Goal: Use online tool/utility

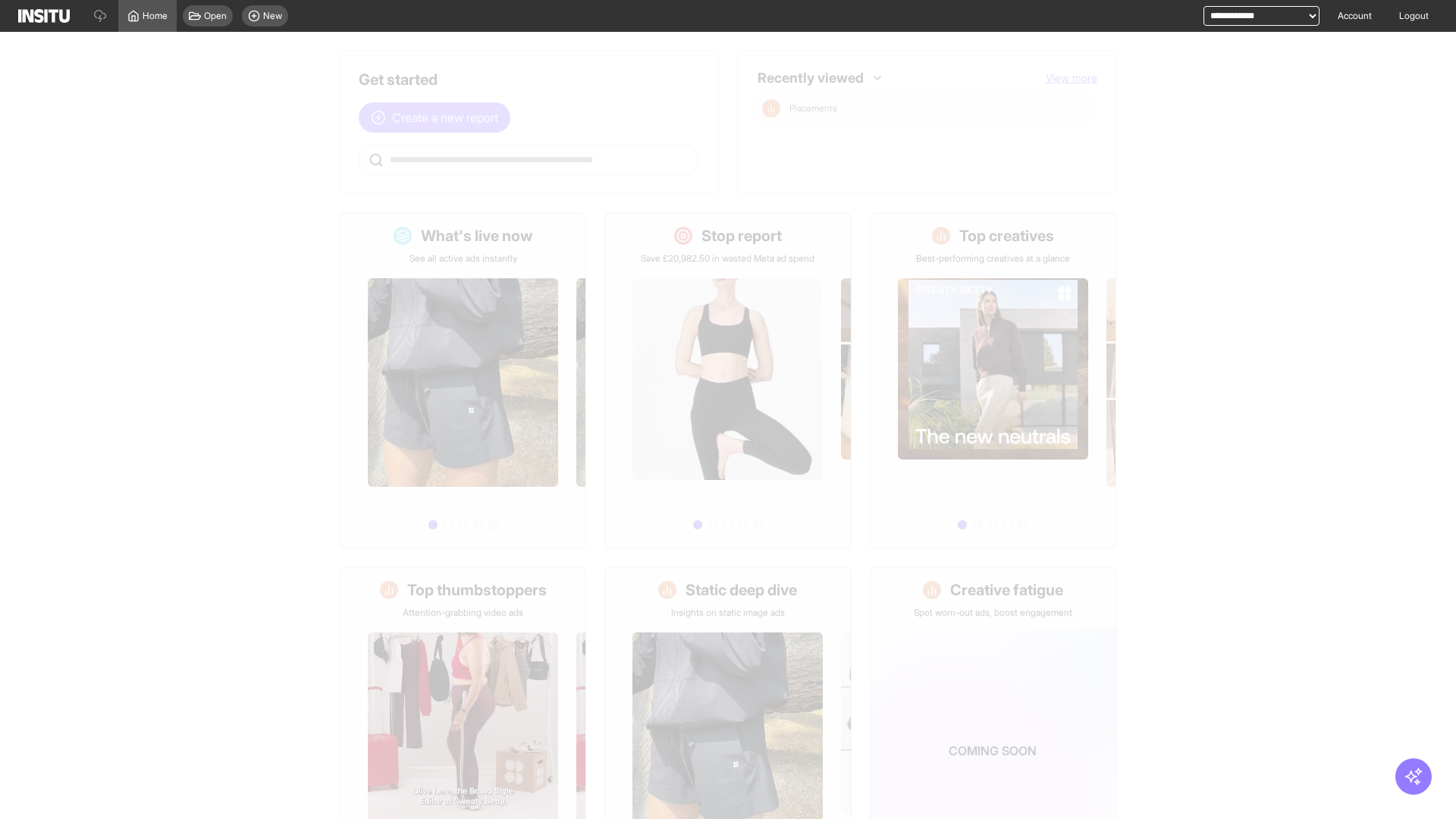
click at [438, 118] on span "Create a new report" at bounding box center [445, 117] width 106 height 18
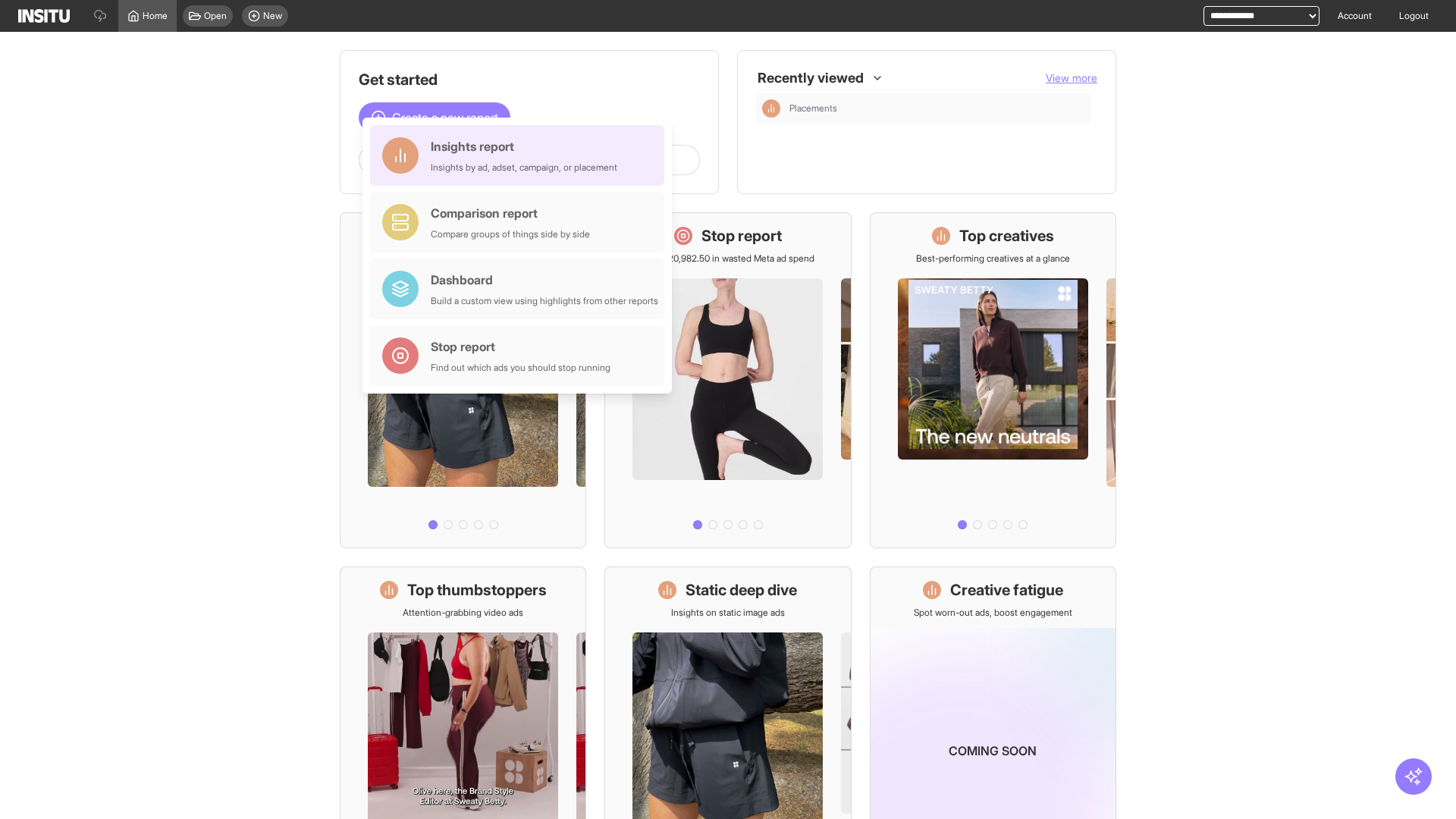
click at [521, 155] on div "Insights report Insights by ad, adset, campaign, or placement" at bounding box center [524, 155] width 186 height 36
